Goal: Information Seeking & Learning: Learn about a topic

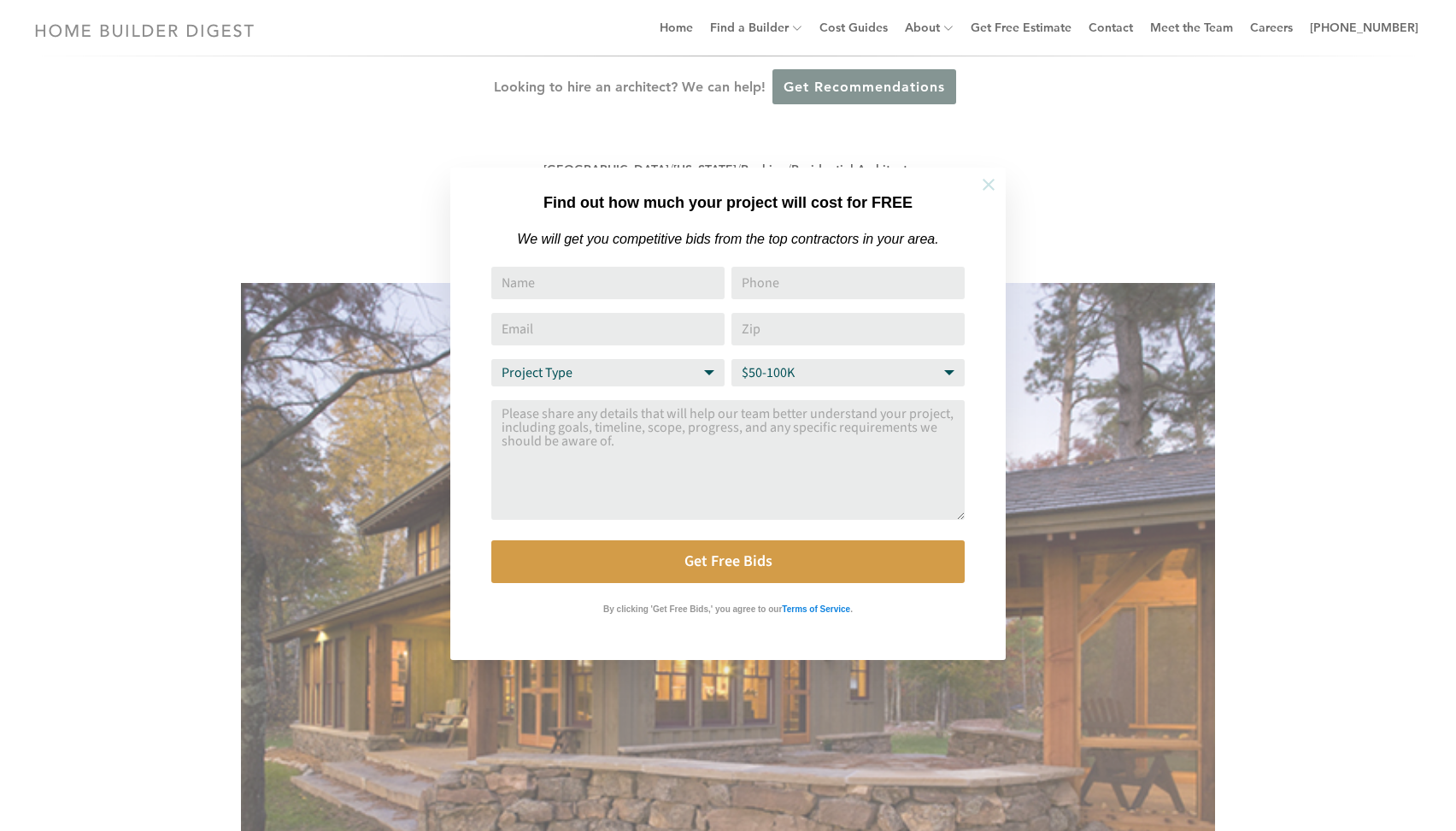
click at [984, 188] on icon at bounding box center [988, 184] width 12 height 12
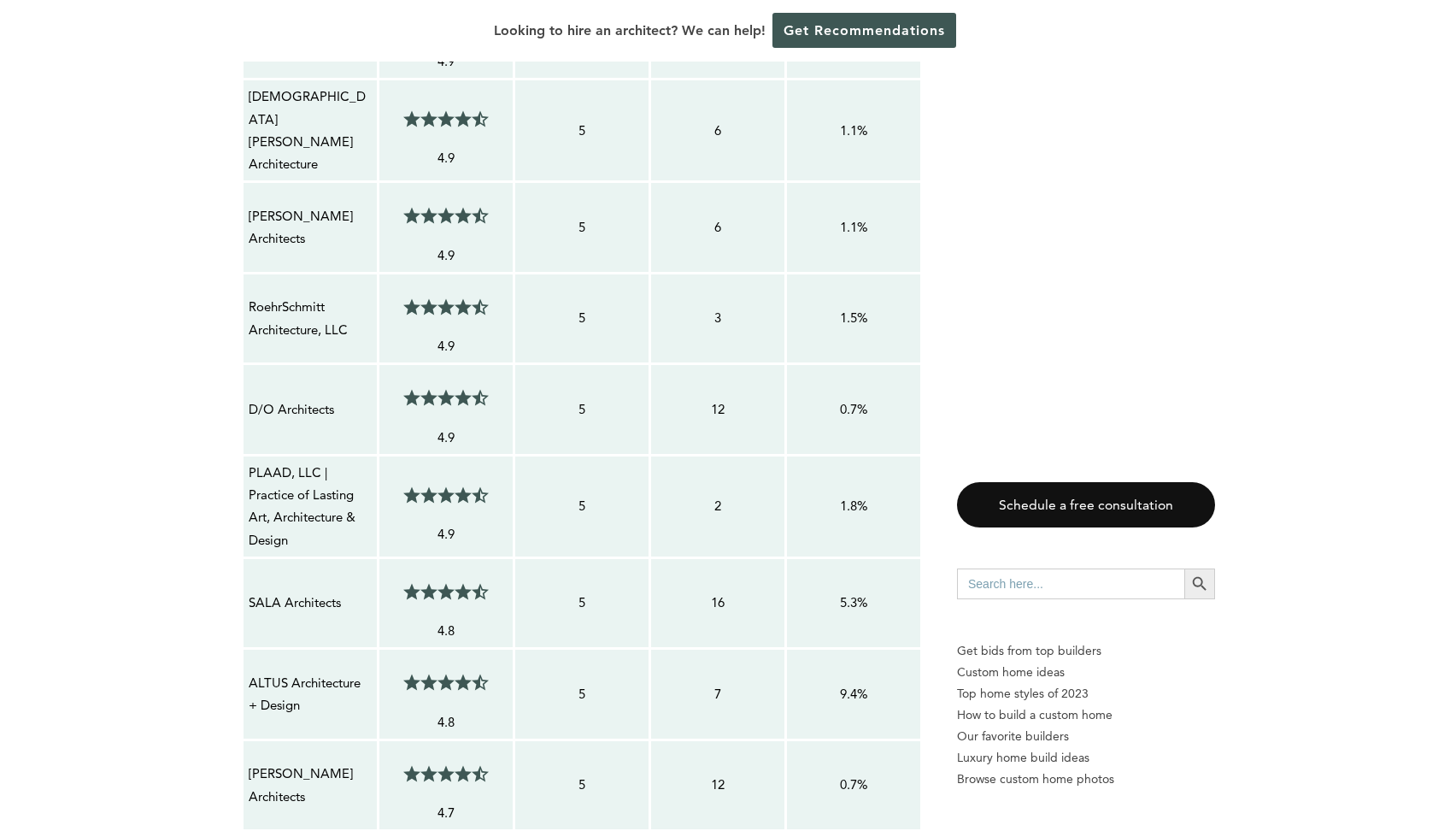
scroll to position [2238, 0]
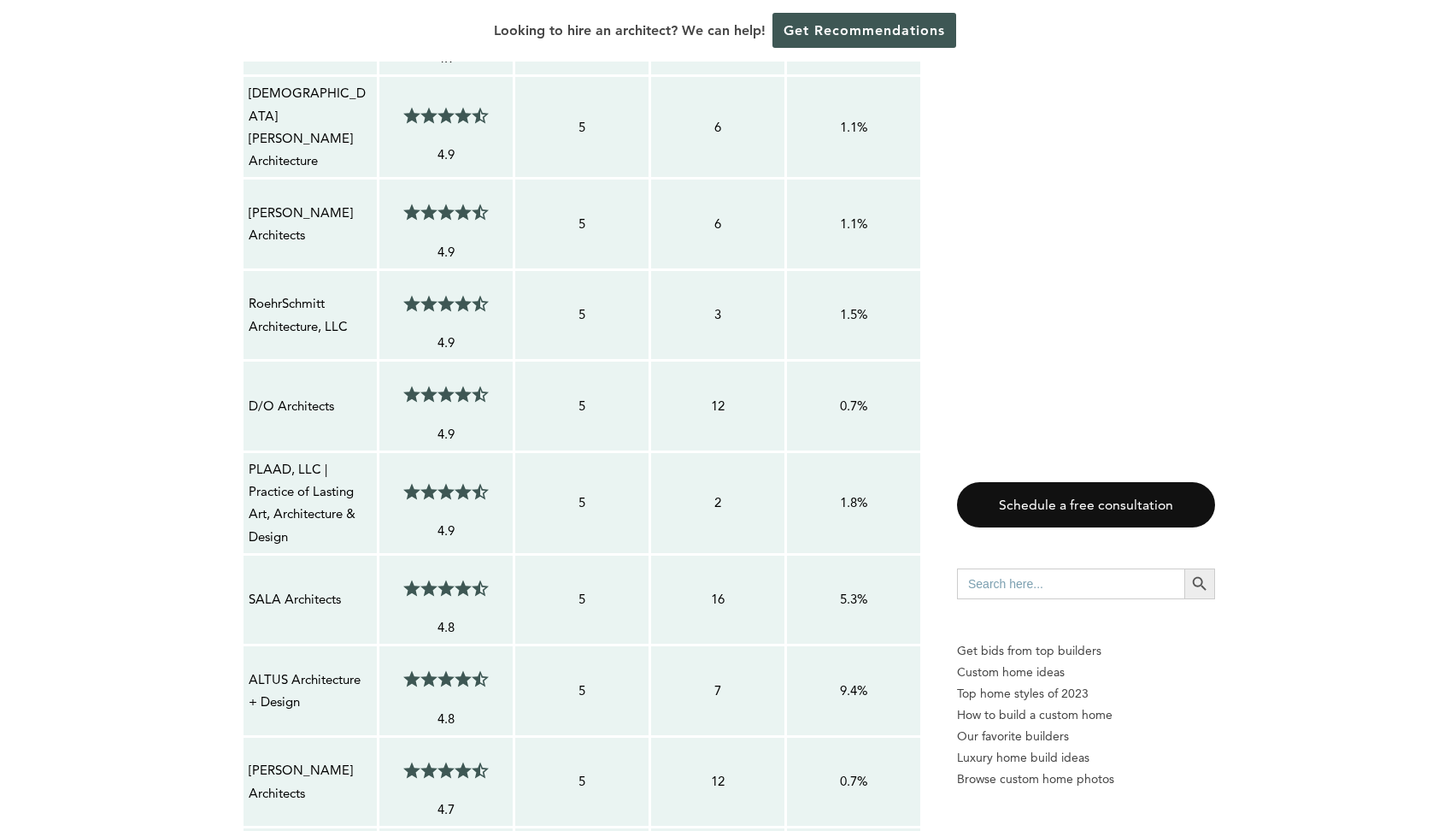
click at [455, 483] on span at bounding box center [458, 491] width 8 height 17
click at [438, 520] on p "4.9" at bounding box center [446, 531] width 124 height 23
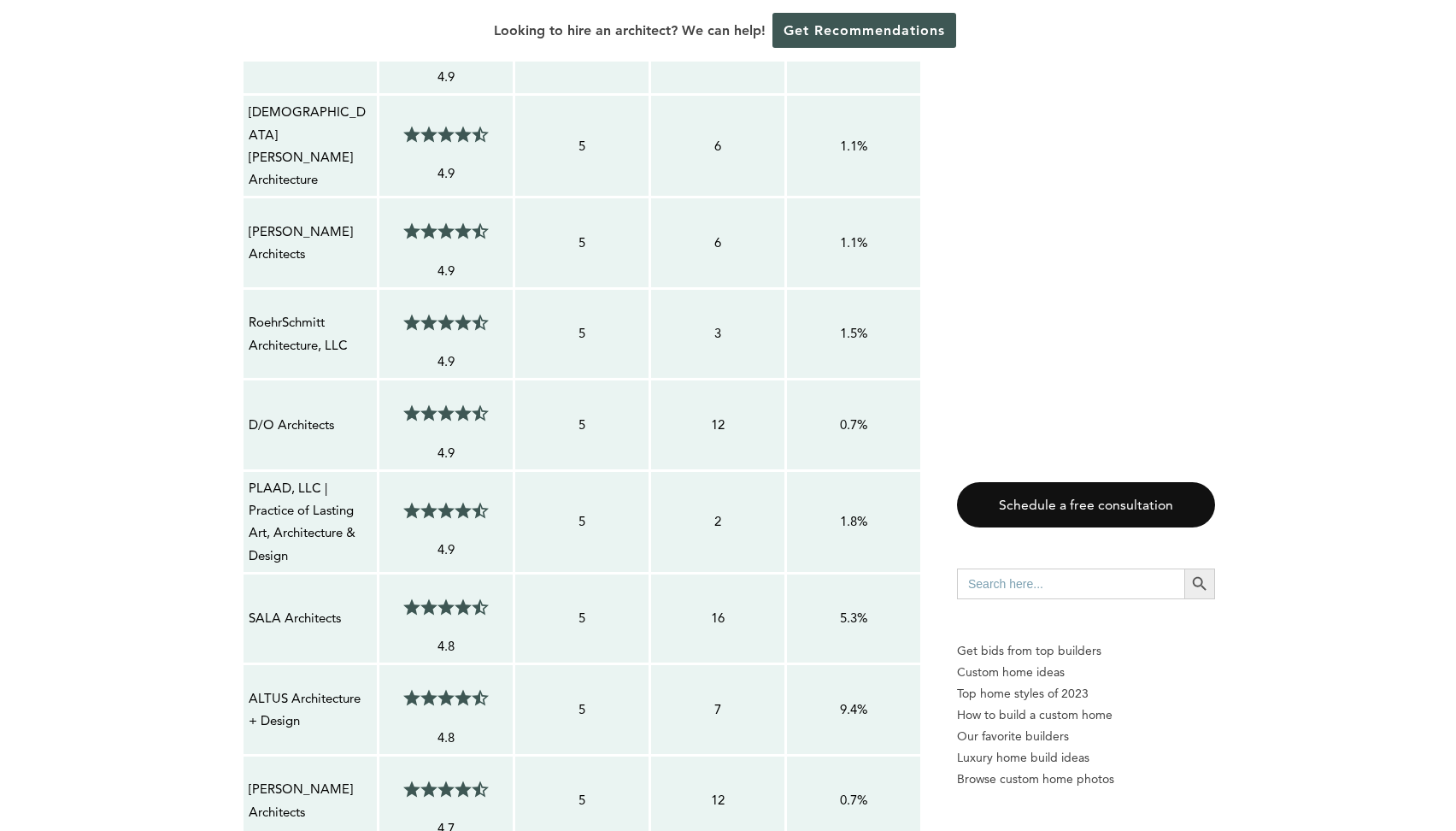
scroll to position [2219, 0]
click at [443, 540] on p "4.9" at bounding box center [446, 551] width 124 height 23
click at [298, 490] on p "PLAAD, LLC | Practice of Lasting Art, Architecture & Design" at bounding box center [310, 523] width 124 height 90
click at [719, 523] on div "2" at bounding box center [718, 522] width 124 height 24
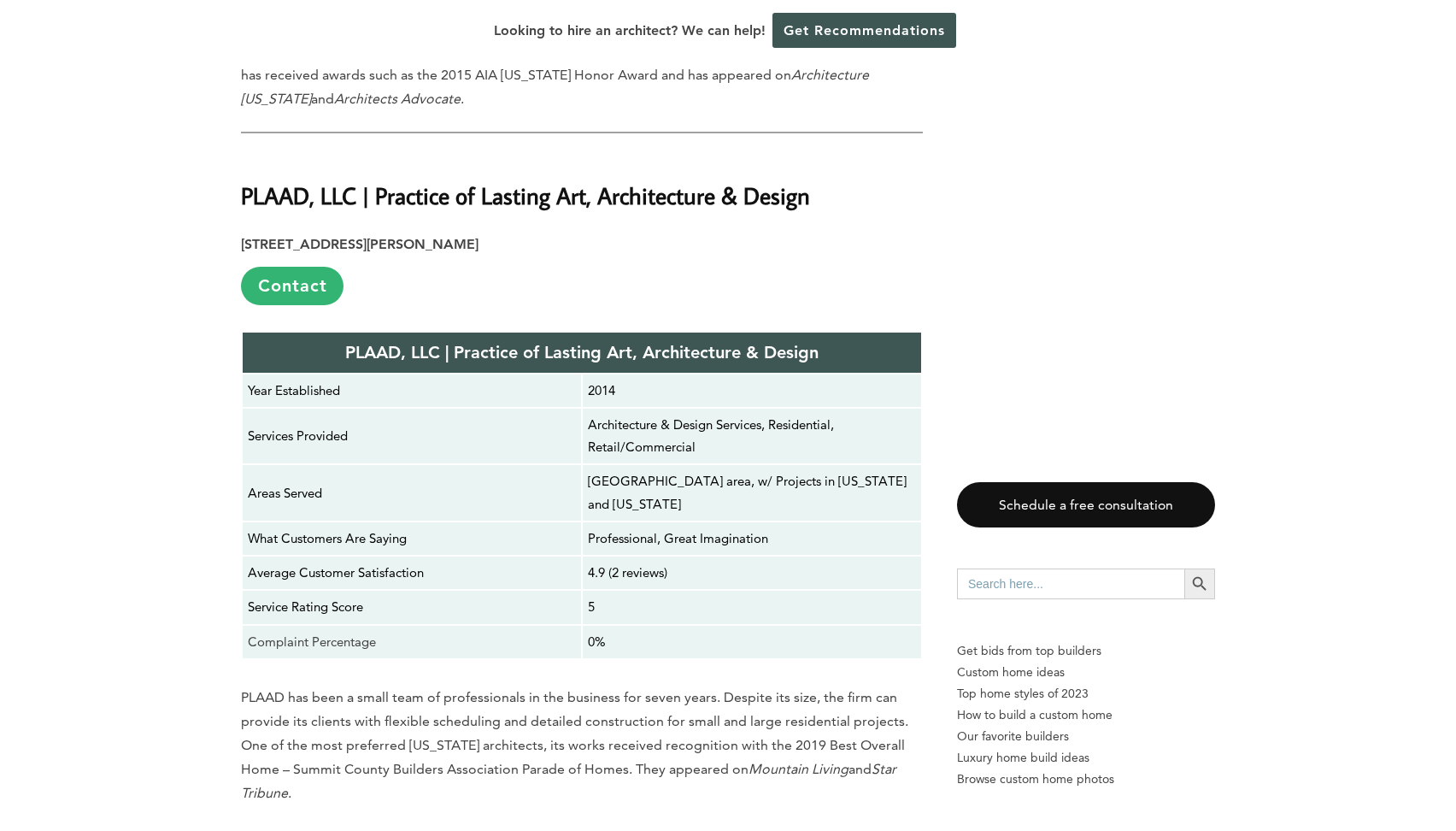
scroll to position [12650, 0]
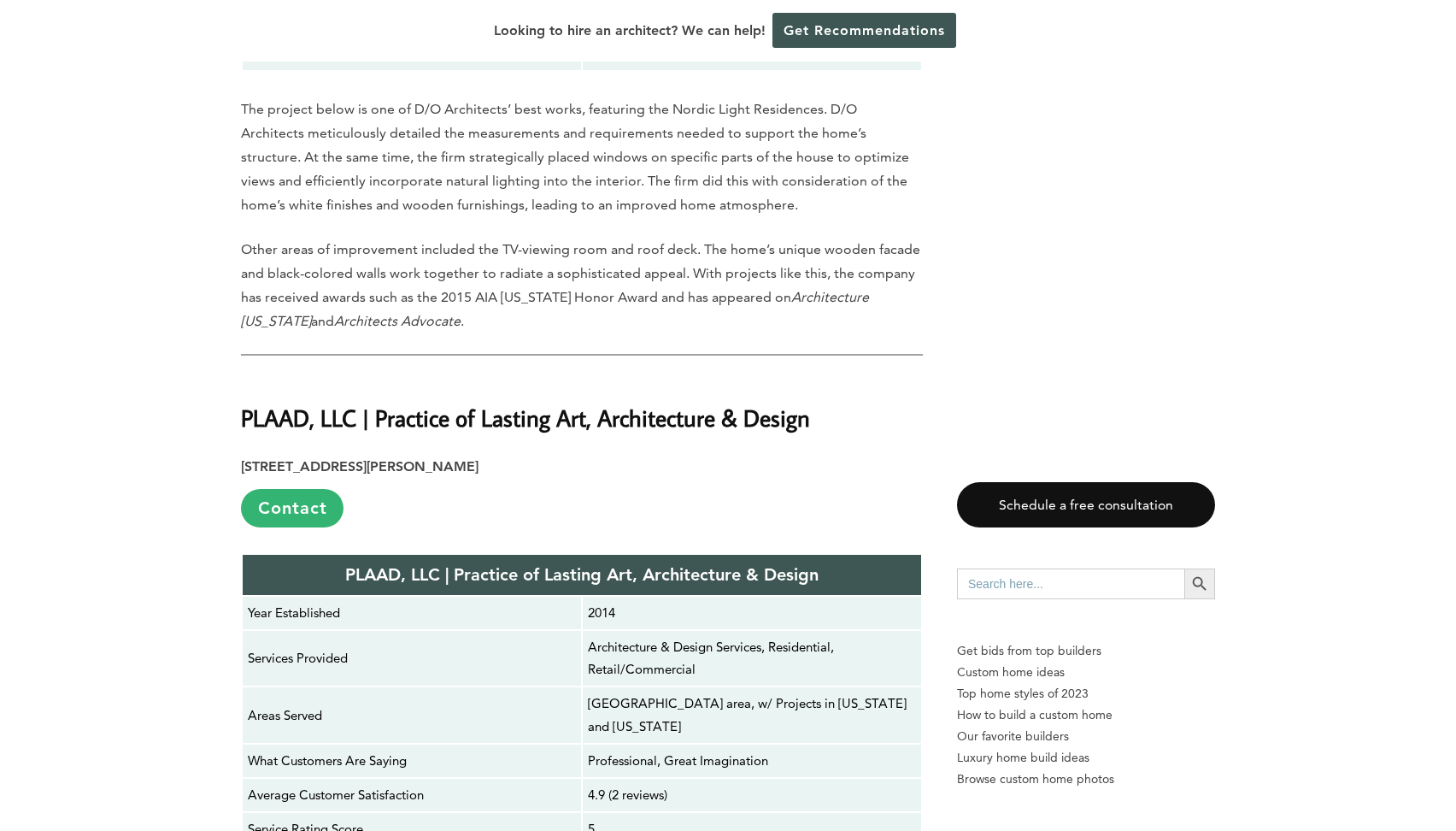
scroll to position [12430, 0]
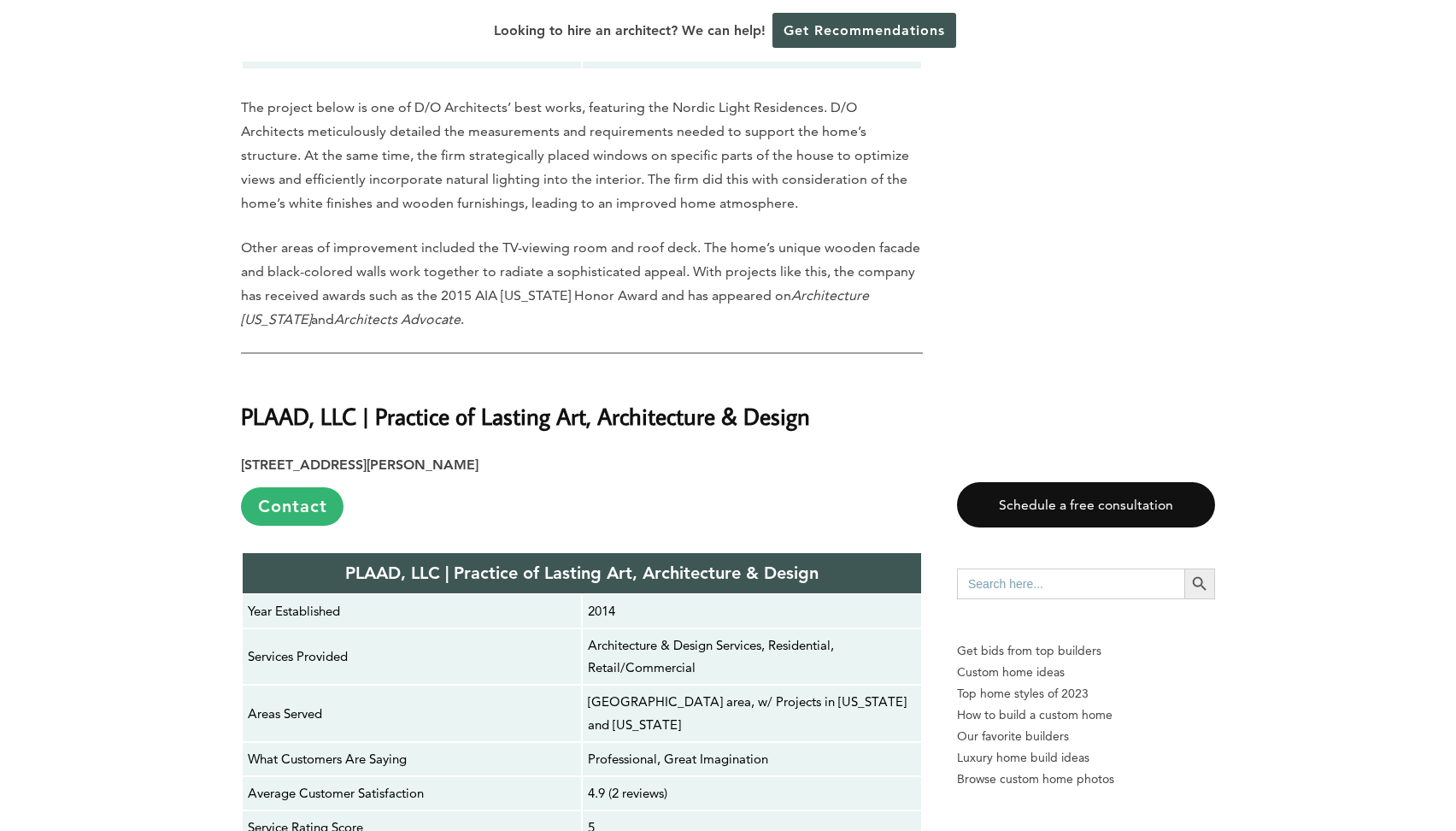
click at [649, 782] on p "4.9 (2 reviews)" at bounding box center [753, 793] width 328 height 23
click at [650, 817] on p "5" at bounding box center [753, 828] width 328 height 23
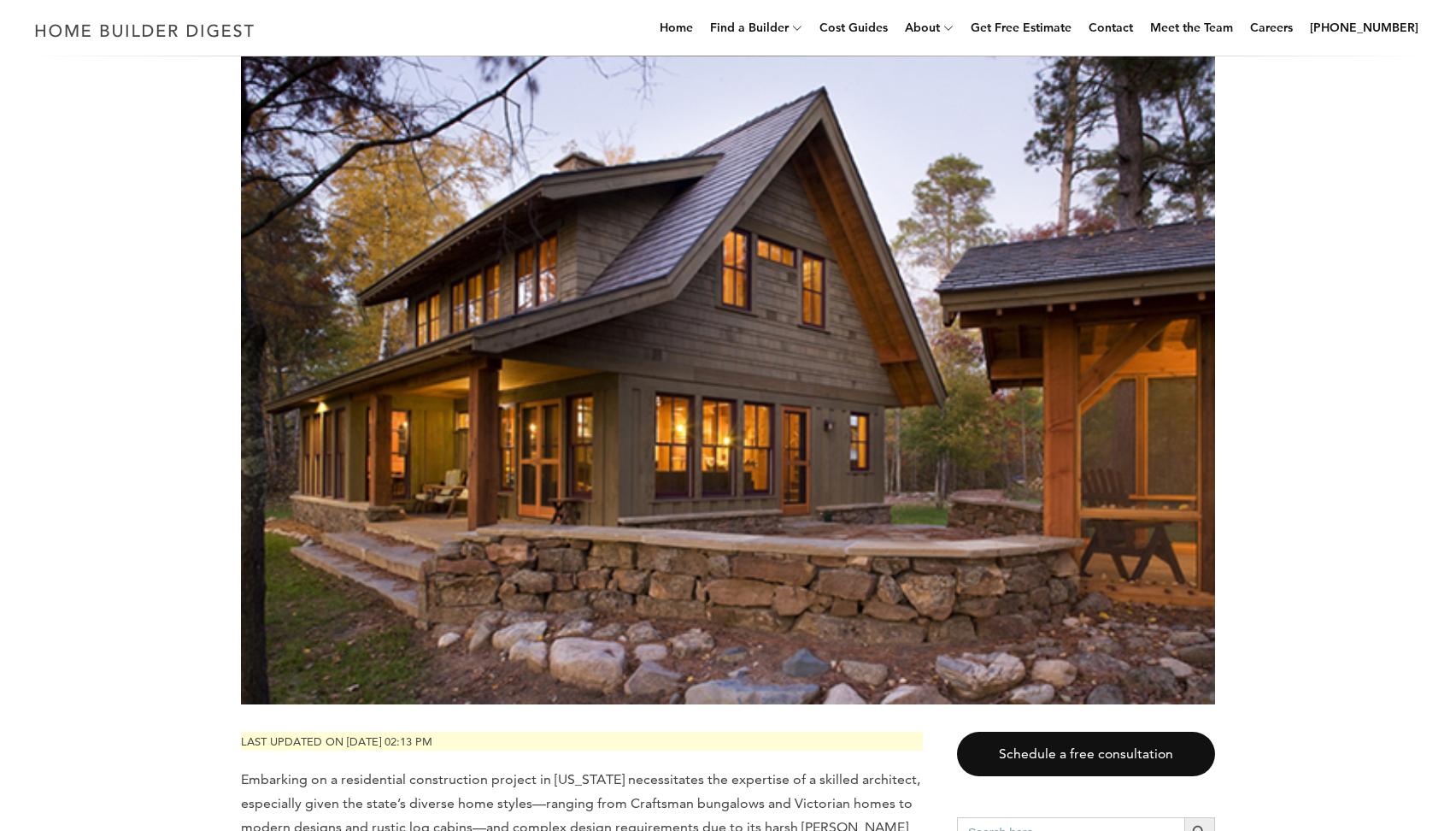
scroll to position [0, 0]
